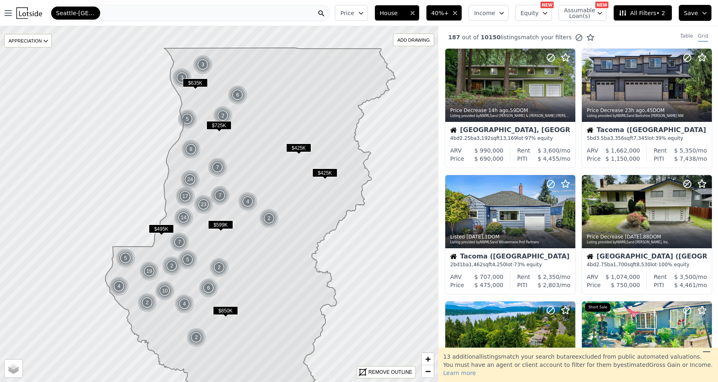
click at [170, 205] on icon at bounding box center [251, 221] width 290 height 346
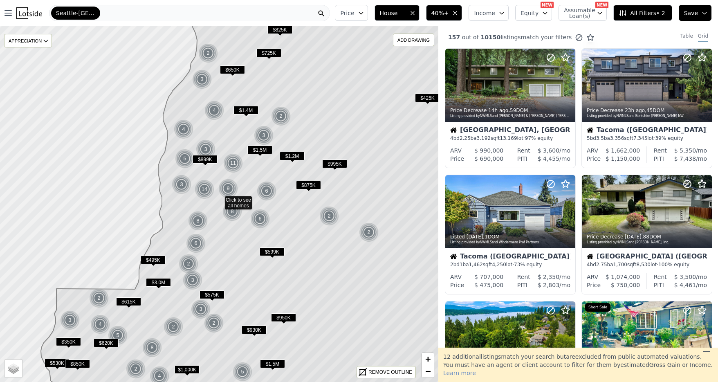
click at [170, 204] on icon at bounding box center [262, 204] width 442 height 429
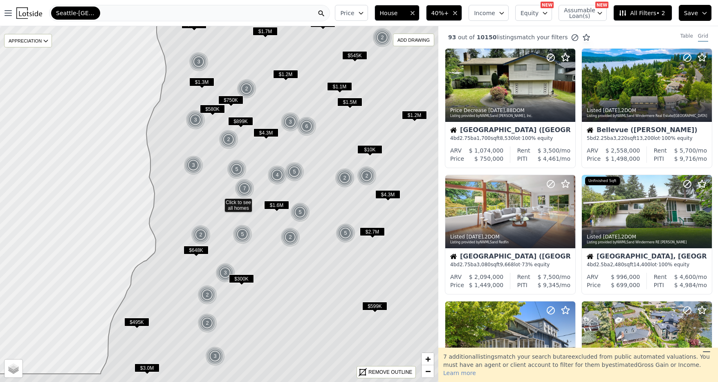
click at [170, 204] on icon at bounding box center [219, 204] width 528 height 429
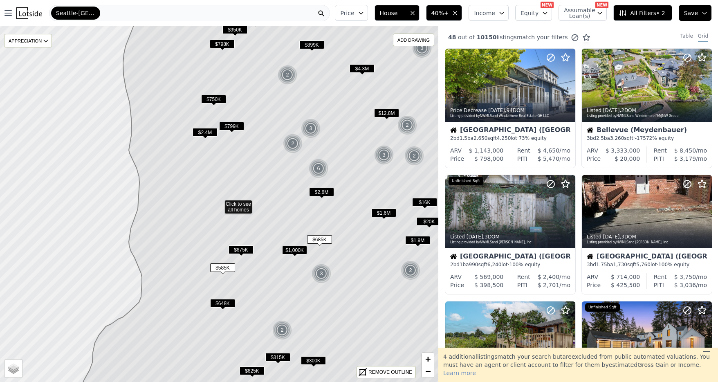
click at [180, 209] on icon at bounding box center [273, 204] width 420 height 429
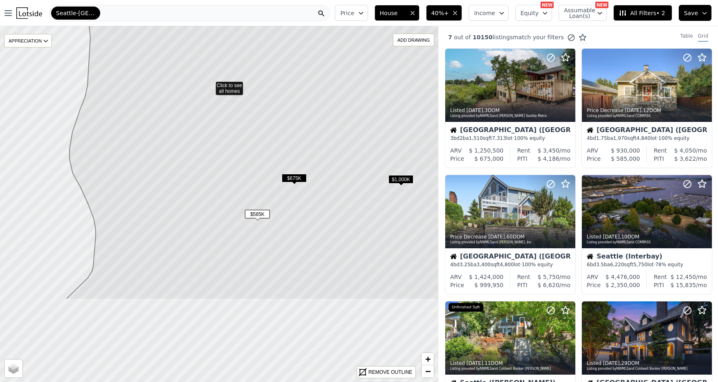
drag, startPoint x: 179, startPoint y: 221, endPoint x: 167, endPoint y: 97, distance: 124.5
click at [167, 97] on icon at bounding box center [270, 85] width 408 height 429
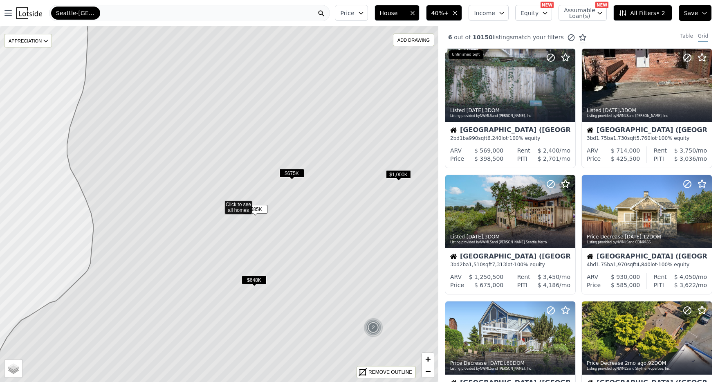
click at [238, 210] on icon at bounding box center [232, 204] width 501 height 429
click at [565, 212] on icon at bounding box center [568, 211] width 13 height 13
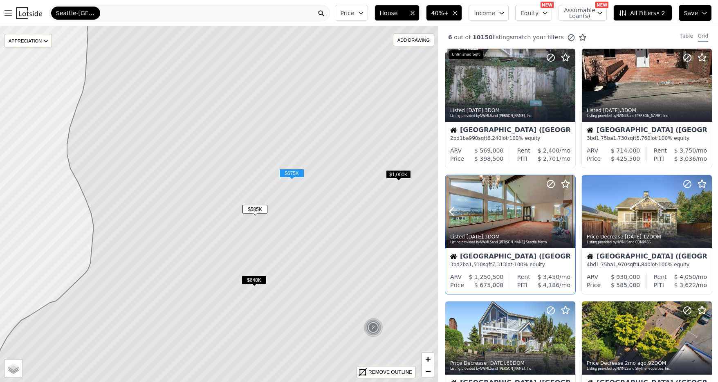
click at [565, 212] on icon at bounding box center [568, 211] width 13 height 13
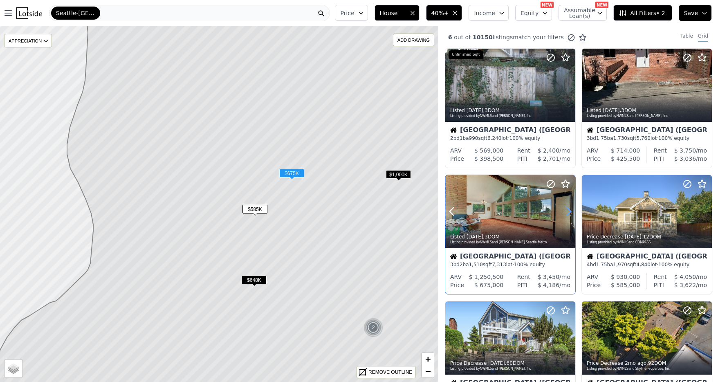
click at [565, 212] on icon at bounding box center [568, 211] width 13 height 13
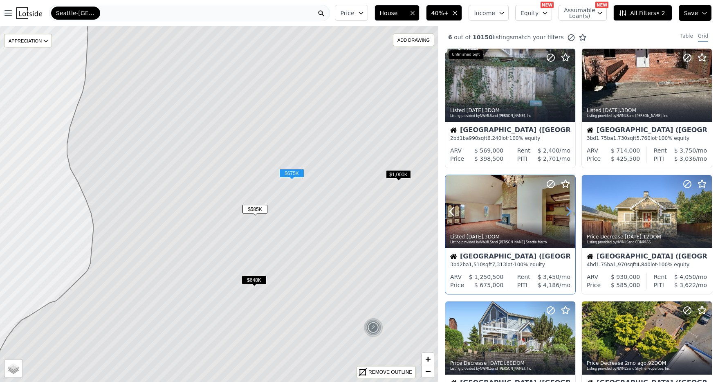
click at [565, 212] on icon at bounding box center [568, 211] width 13 height 13
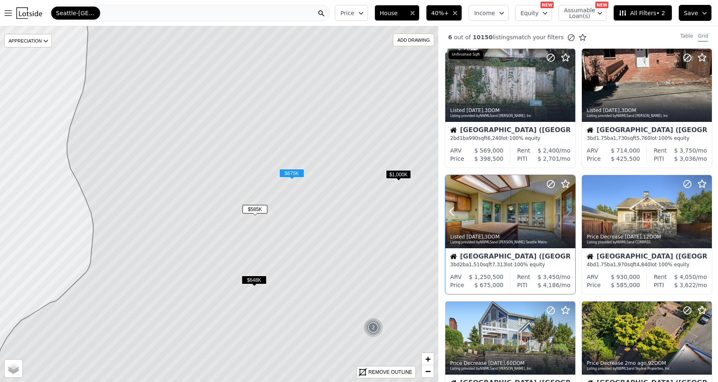
click at [565, 212] on icon at bounding box center [568, 211] width 13 height 13
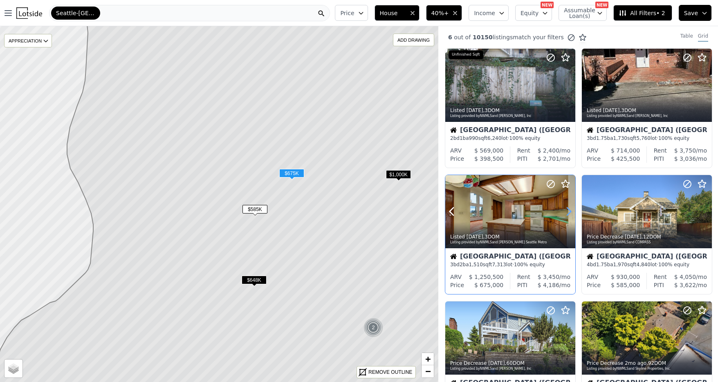
click at [565, 212] on icon at bounding box center [568, 211] width 13 height 13
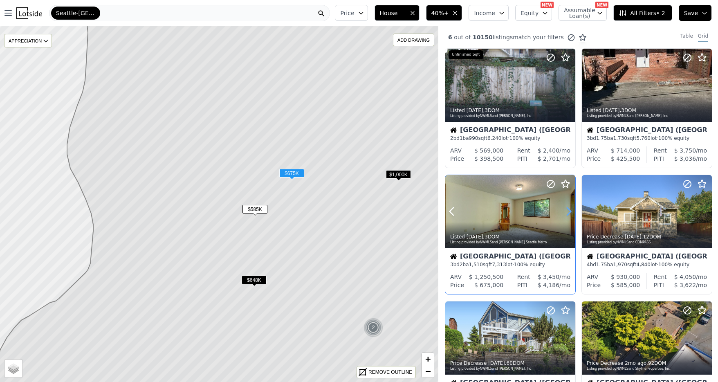
click at [565, 212] on icon at bounding box center [568, 211] width 13 height 13
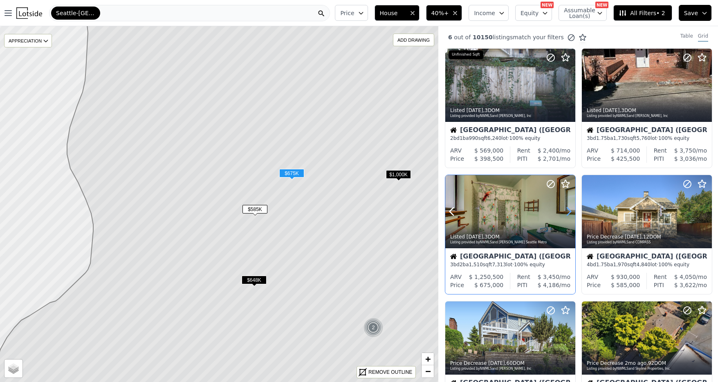
click at [565, 212] on icon at bounding box center [568, 211] width 13 height 13
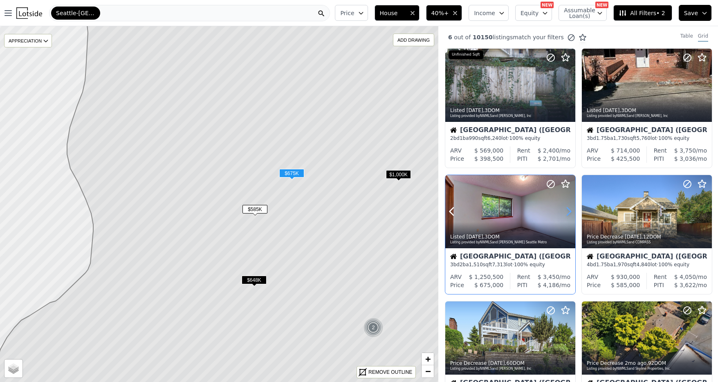
click at [565, 212] on icon at bounding box center [568, 211] width 13 height 13
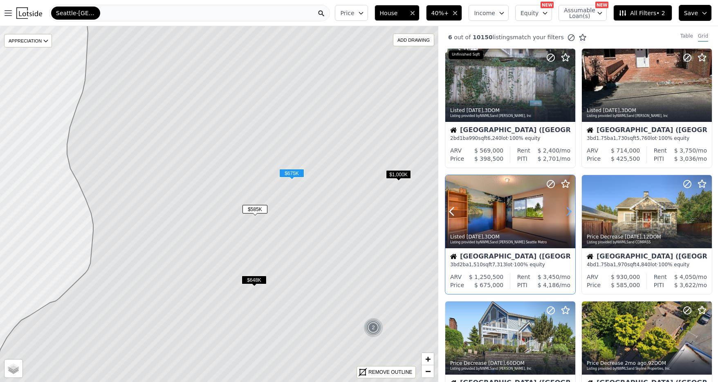
click at [565, 212] on icon at bounding box center [568, 211] width 13 height 13
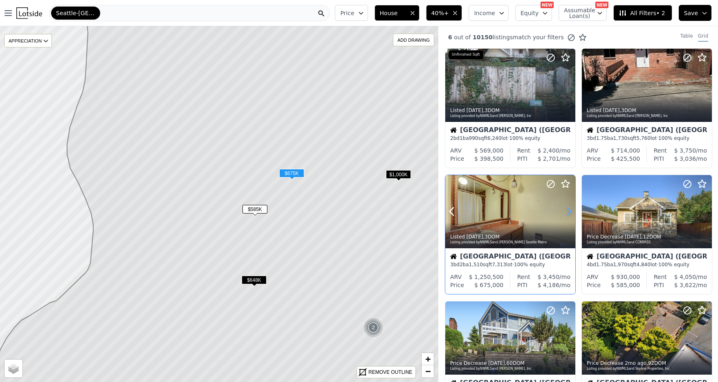
click at [565, 212] on icon at bounding box center [568, 211] width 13 height 13
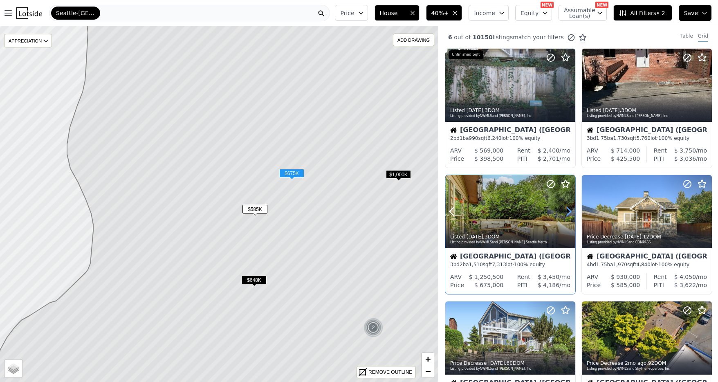
click at [565, 212] on icon at bounding box center [568, 211] width 13 height 13
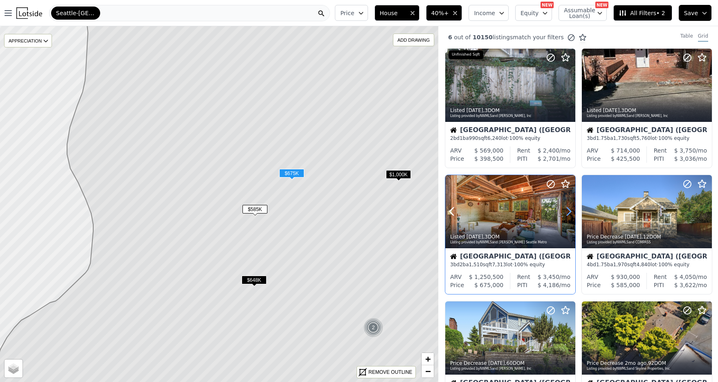
click at [565, 212] on icon at bounding box center [568, 211] width 13 height 13
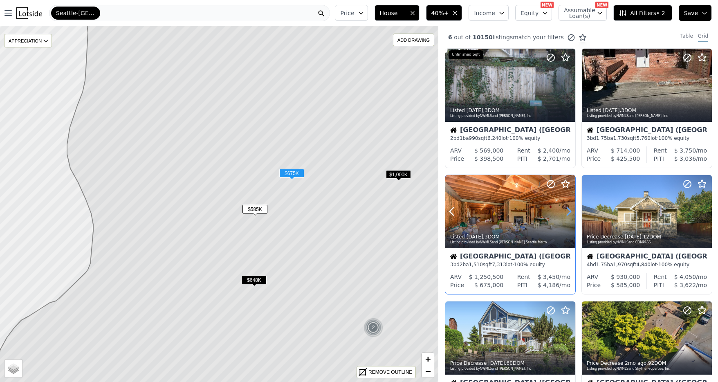
click at [565, 212] on icon at bounding box center [568, 211] width 13 height 13
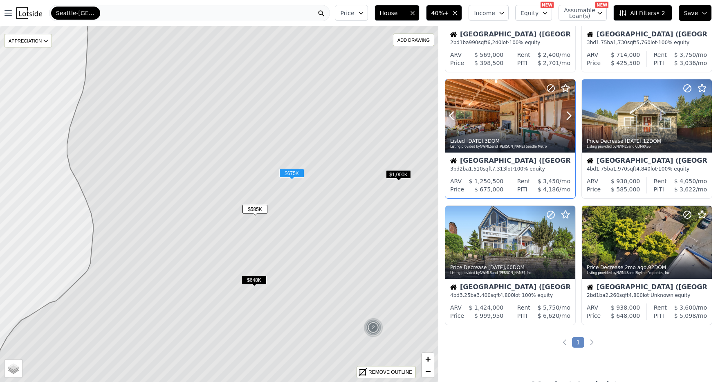
scroll to position [99, 0]
